Goal: Transaction & Acquisition: Obtain resource

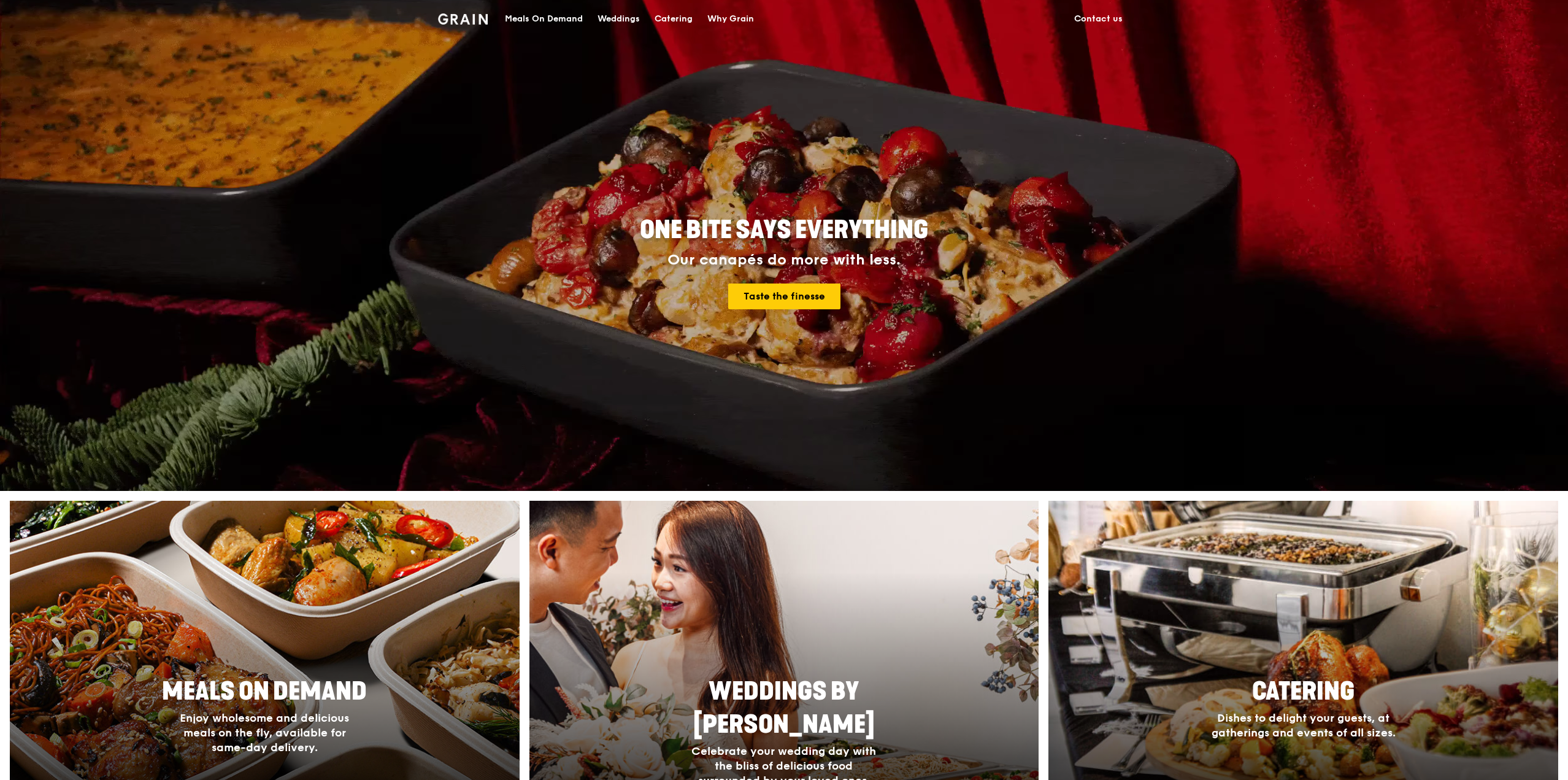
click at [679, 24] on div "Catering" at bounding box center [674, 19] width 38 height 37
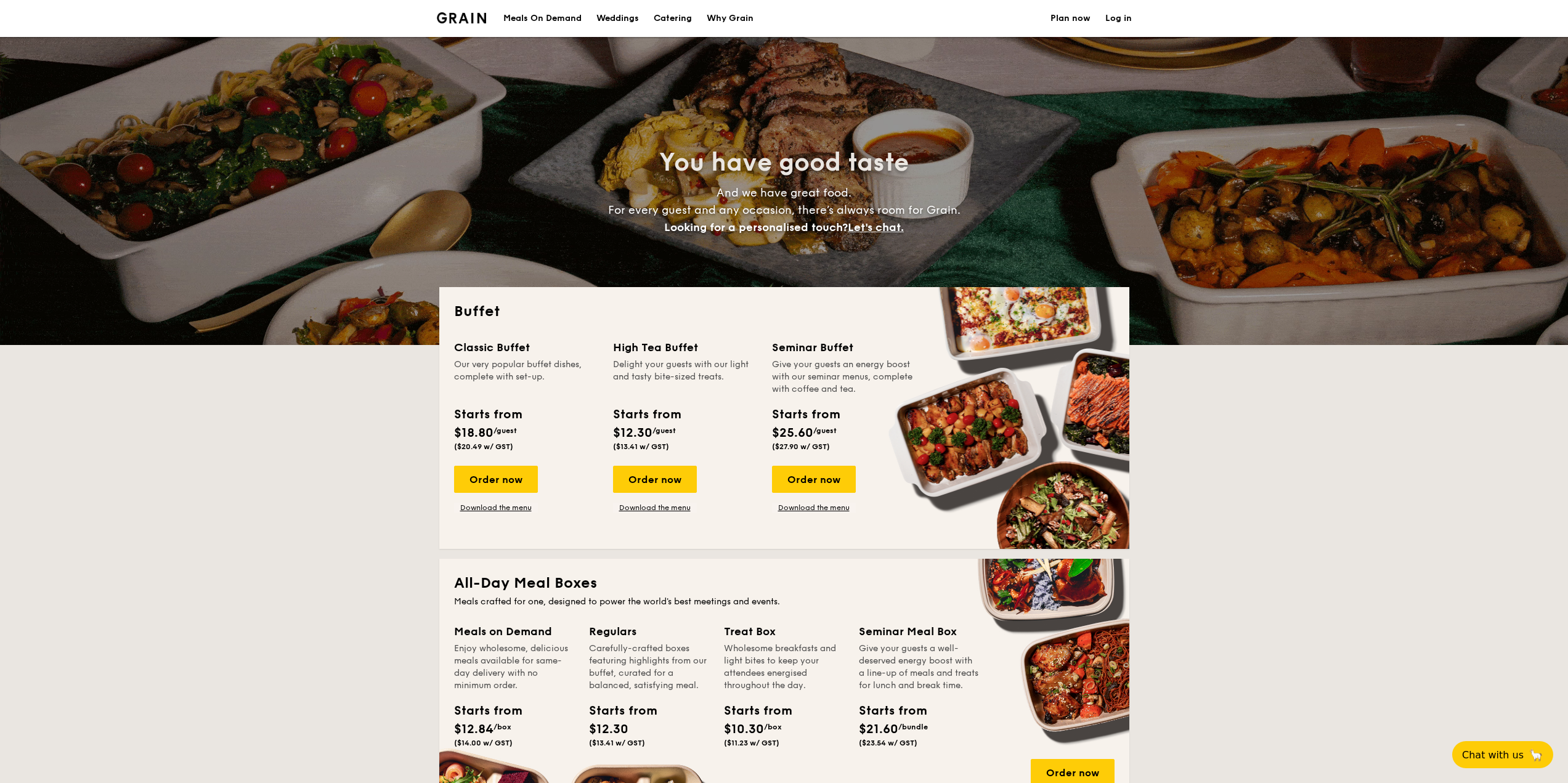
select select
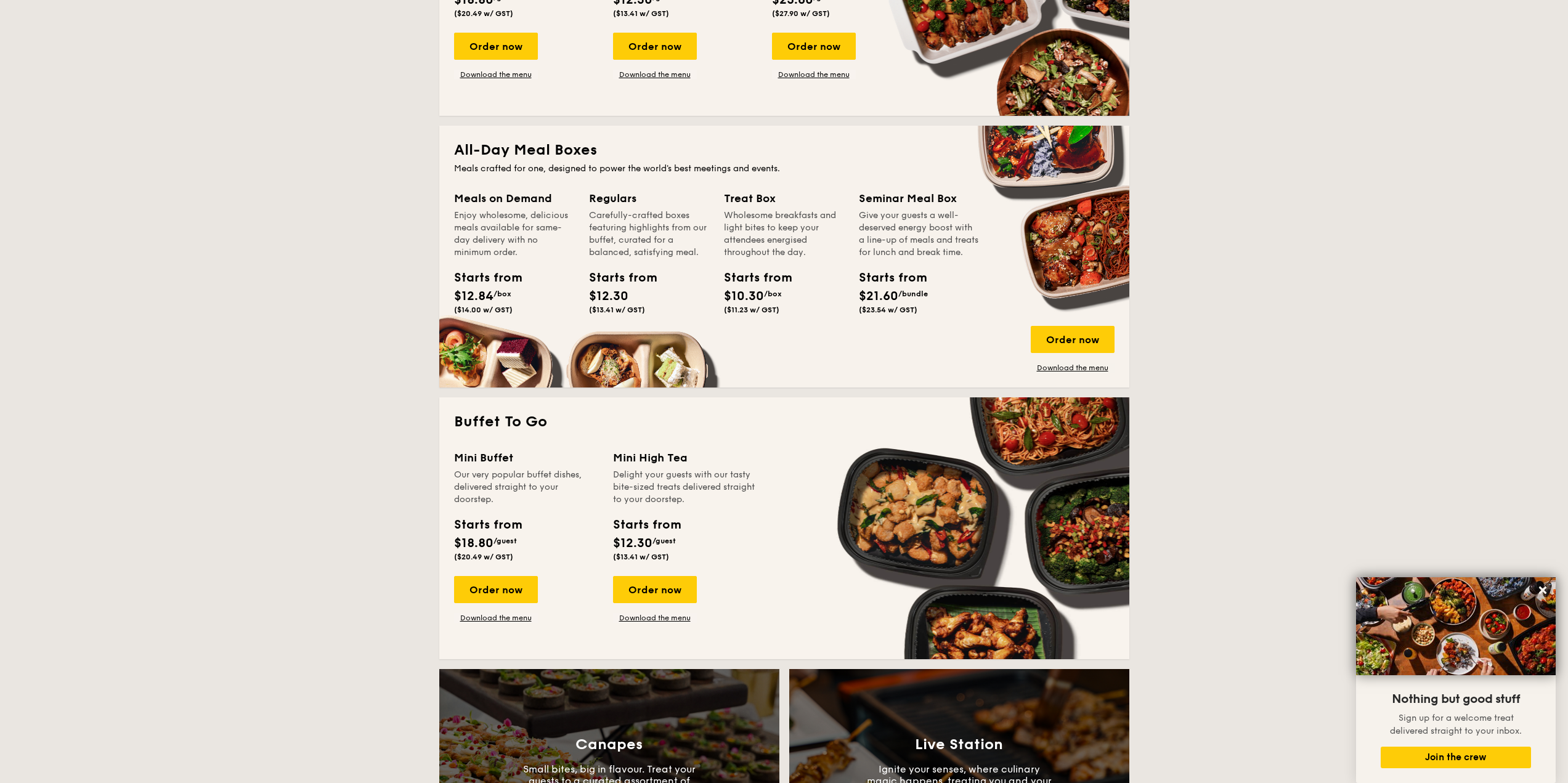
scroll to position [434, 0]
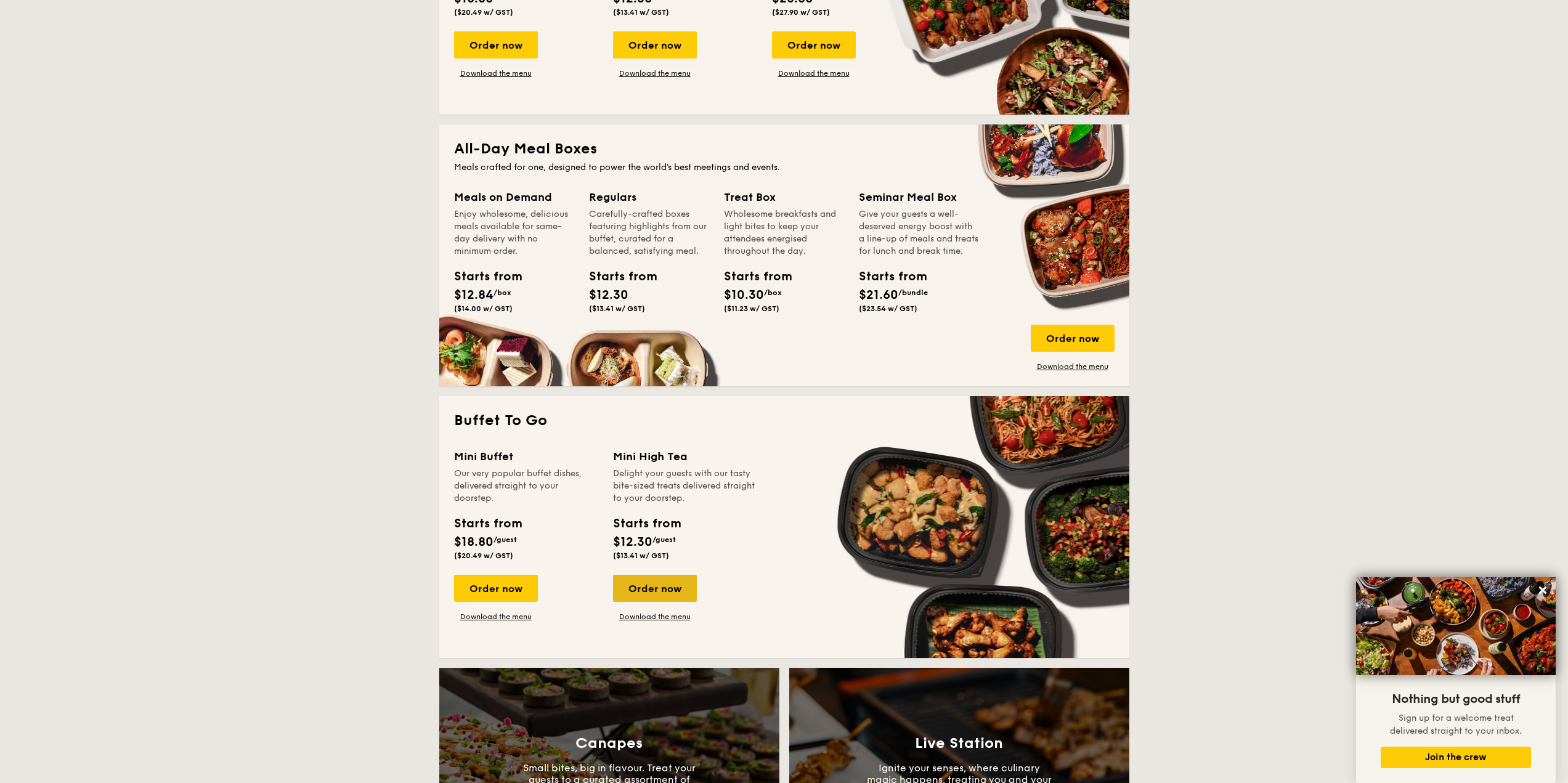
click at [679, 584] on div "Order now" at bounding box center [655, 588] width 84 height 27
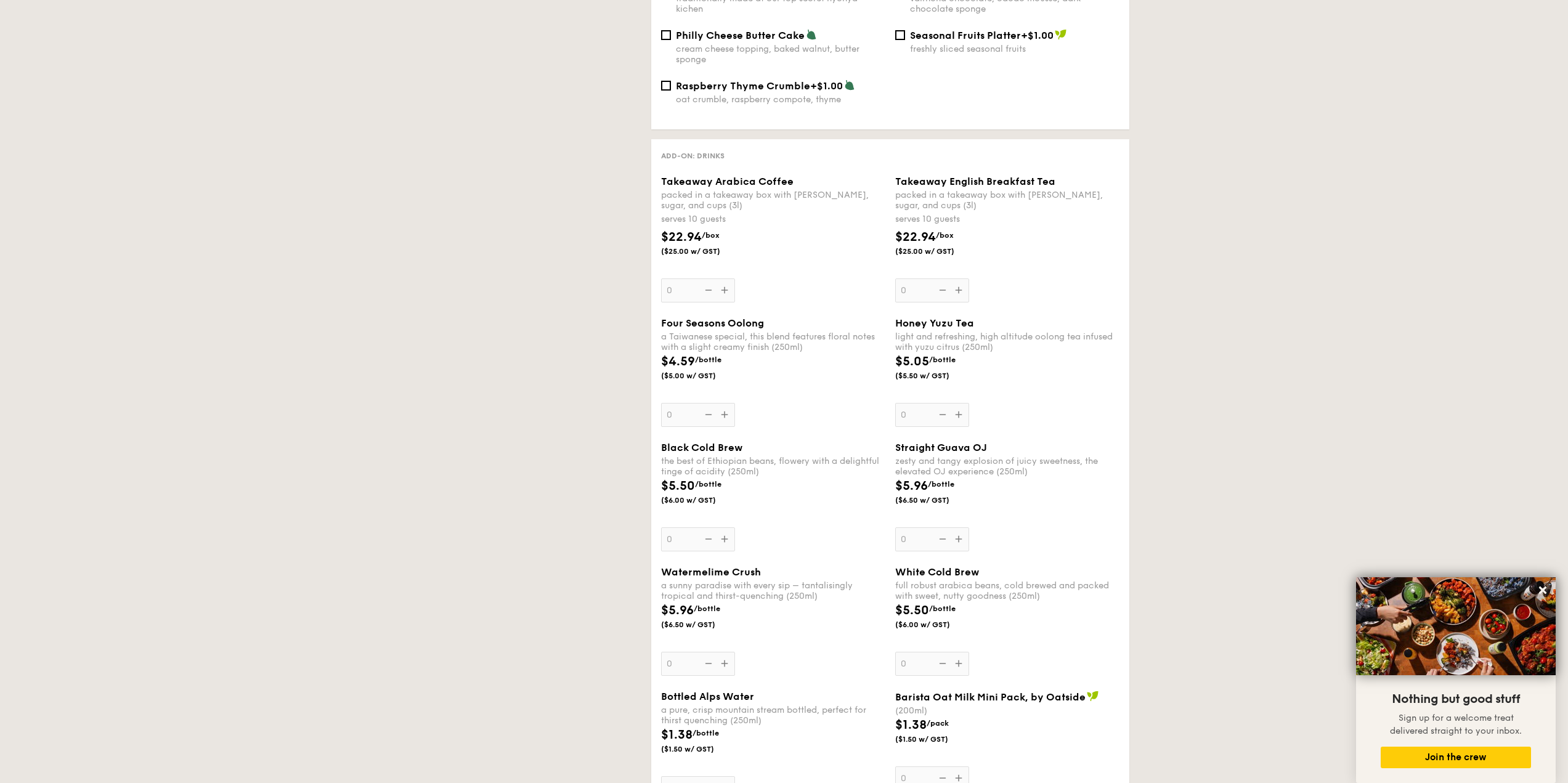
select select
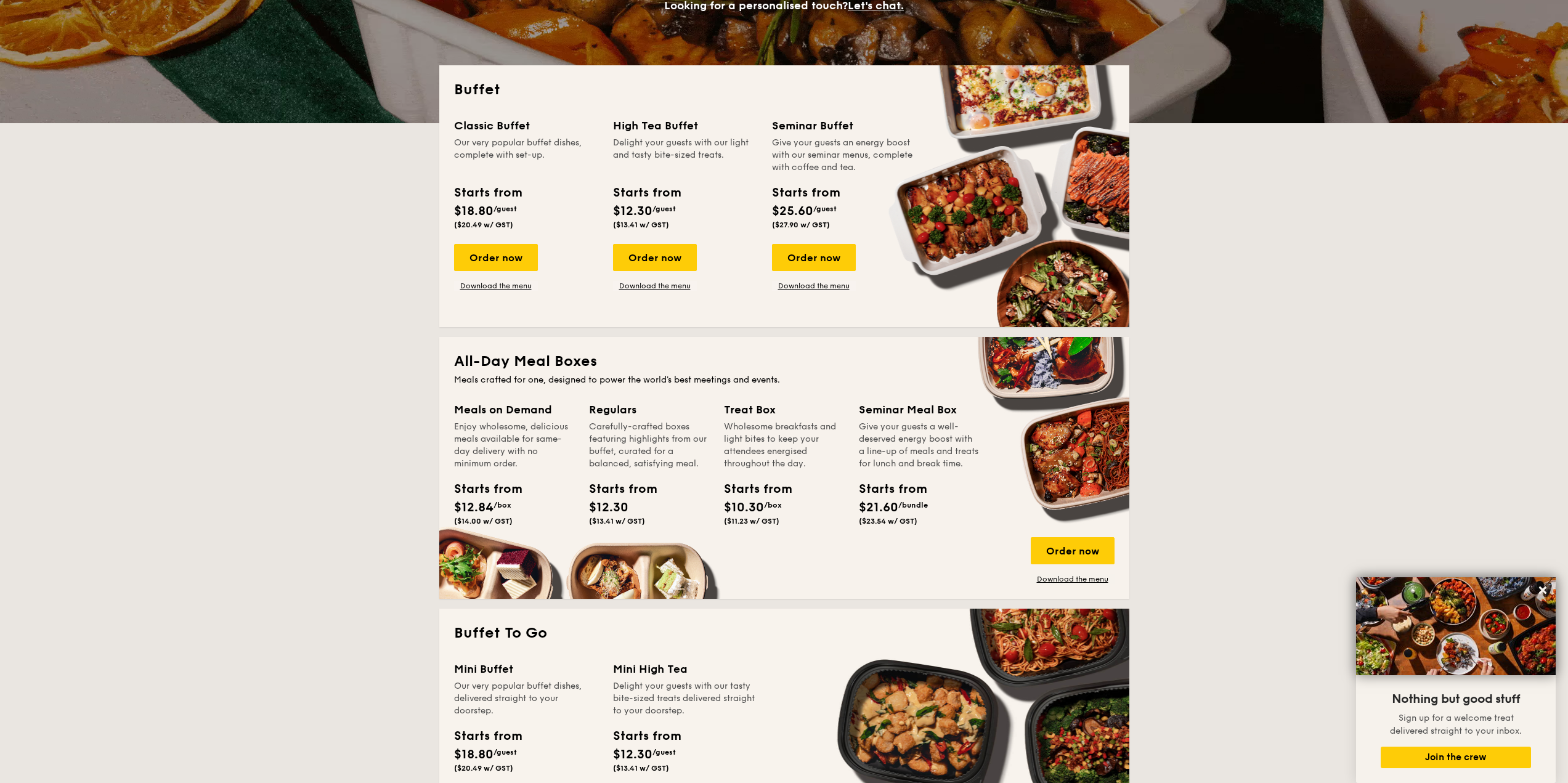
scroll to position [221, 0]
click at [644, 251] on div "Order now" at bounding box center [655, 258] width 84 height 27
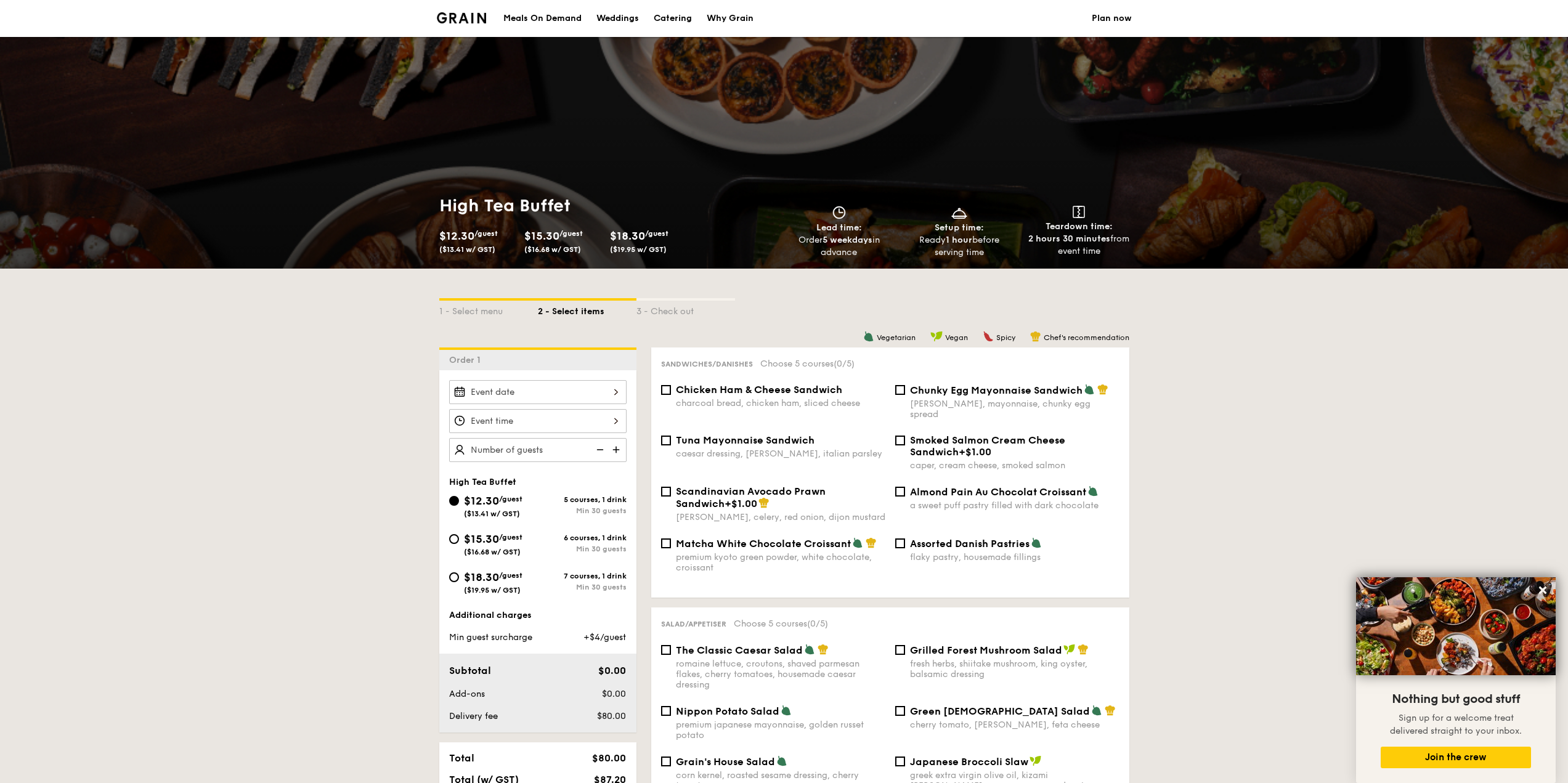
click at [679, 19] on div "Catering" at bounding box center [673, 19] width 38 height 37
select select
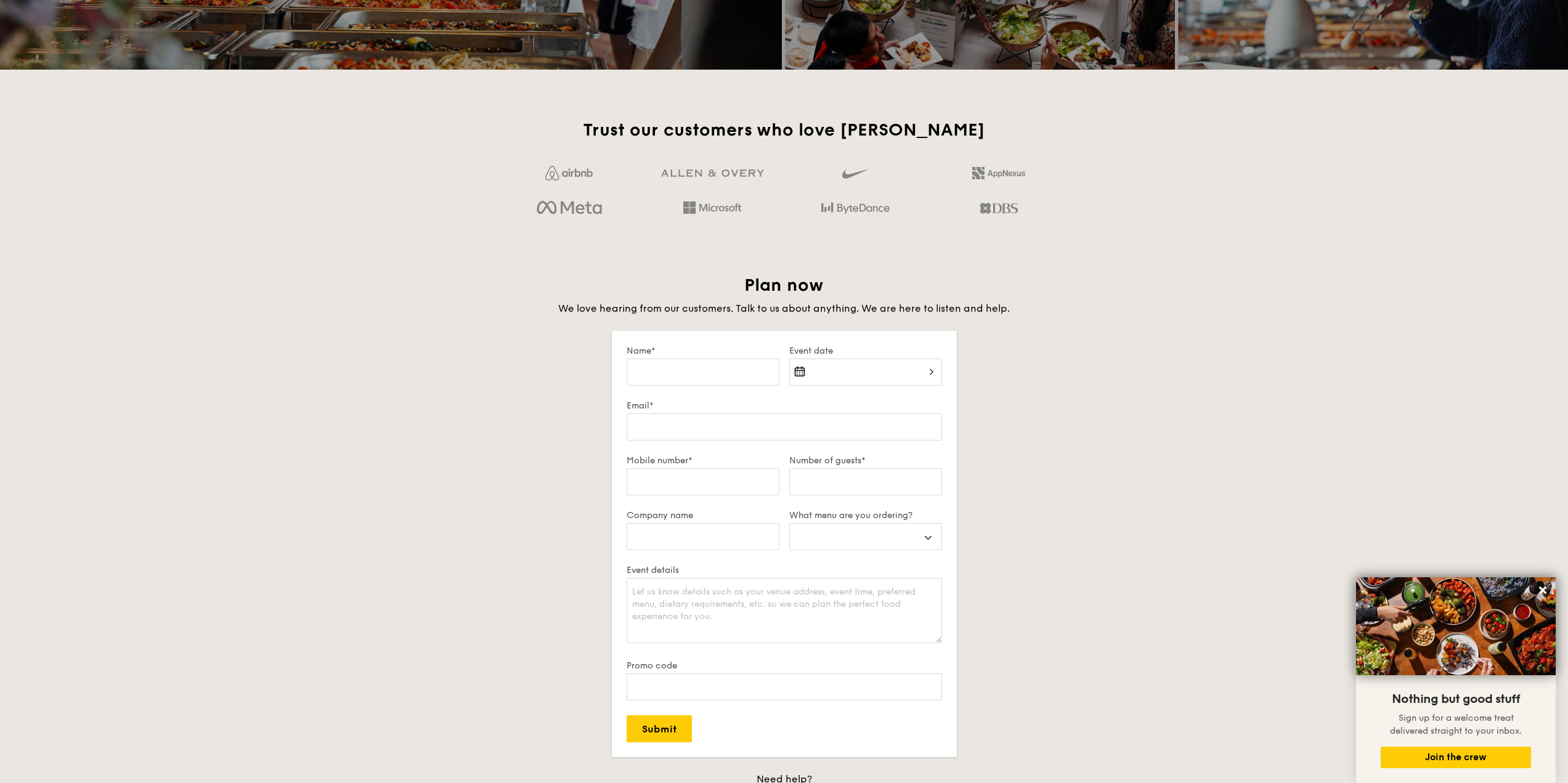
scroll to position [2220, 0]
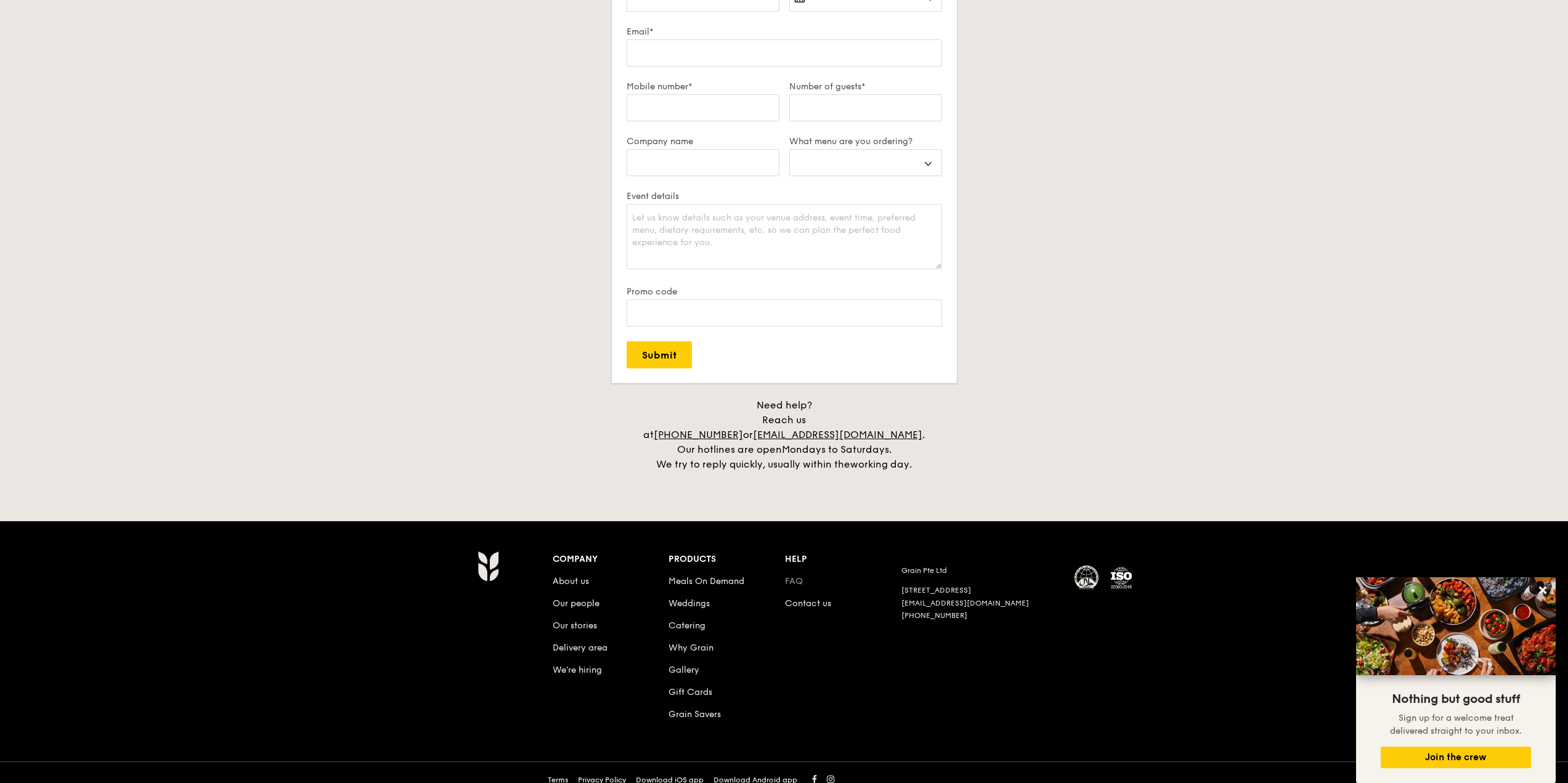
click at [791, 576] on link "FAQ" at bounding box center [794, 581] width 18 height 10
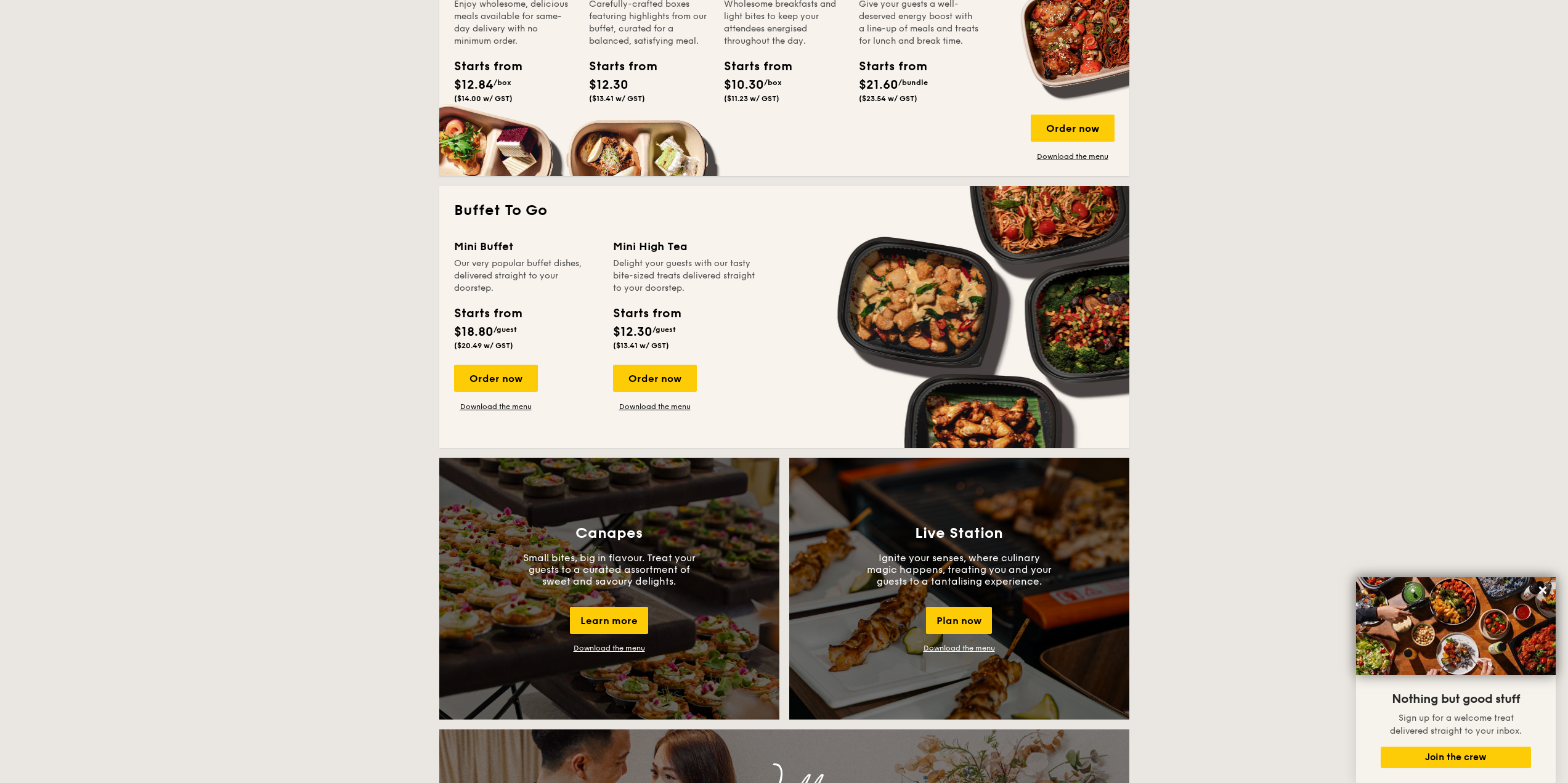
scroll to position [644, 0]
click at [669, 407] on link "Download the menu" at bounding box center [655, 407] width 84 height 10
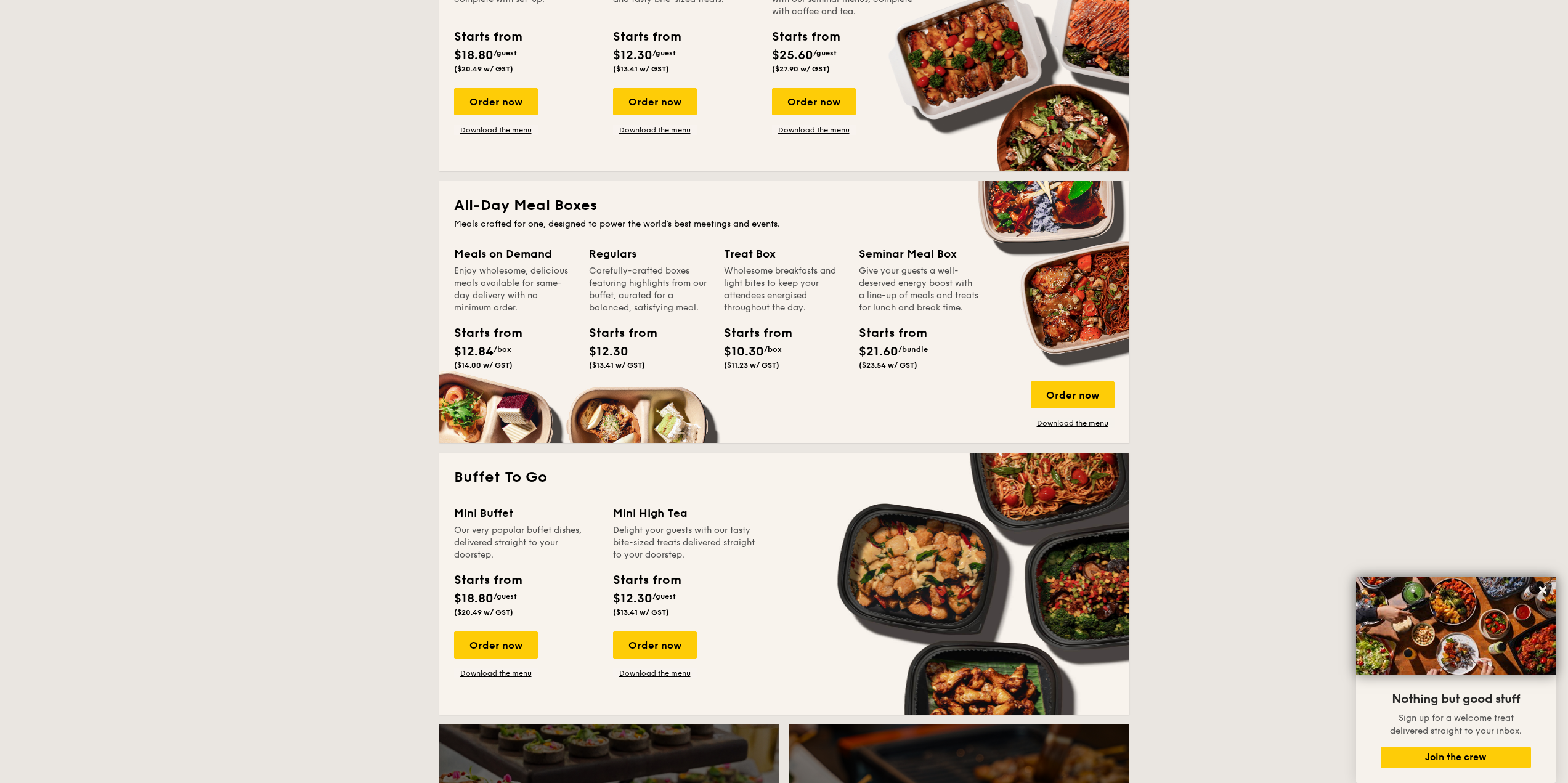
scroll to position [373, 0]
